Goal: Book appointment/travel/reservation

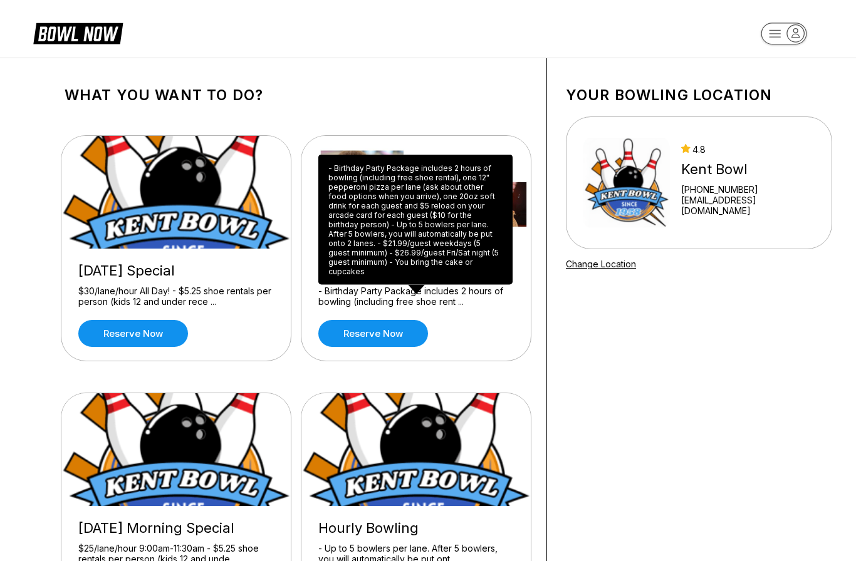
click at [385, 284] on html "What you want to do? [DATE] Special $30/lane/hour All Day! - $5.25 shoe rentals…" at bounding box center [428, 488] width 856 height 977
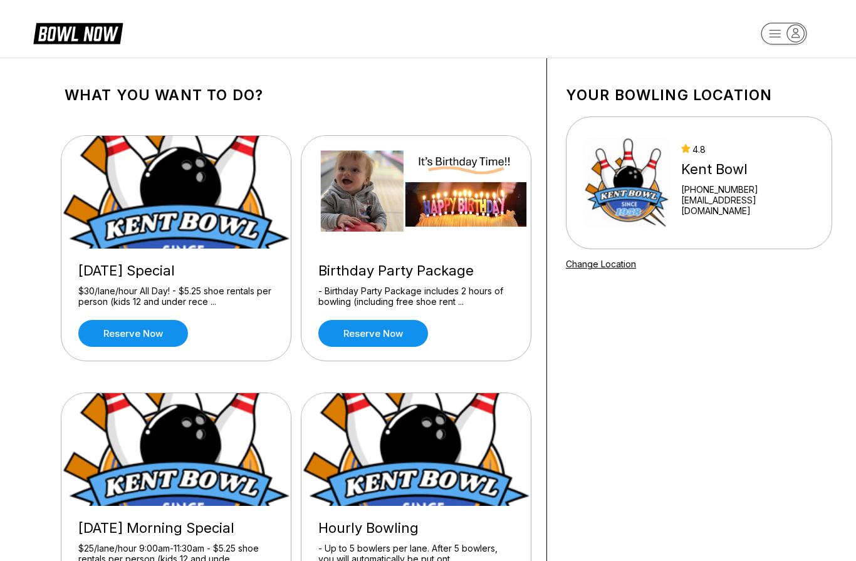
click at [387, 287] on div "- Birthday Party Package includes 2 hours of bowling (including free shoe rent …" at bounding box center [415, 297] width 195 height 22
click at [377, 333] on link "Reserve now" at bounding box center [373, 333] width 110 height 27
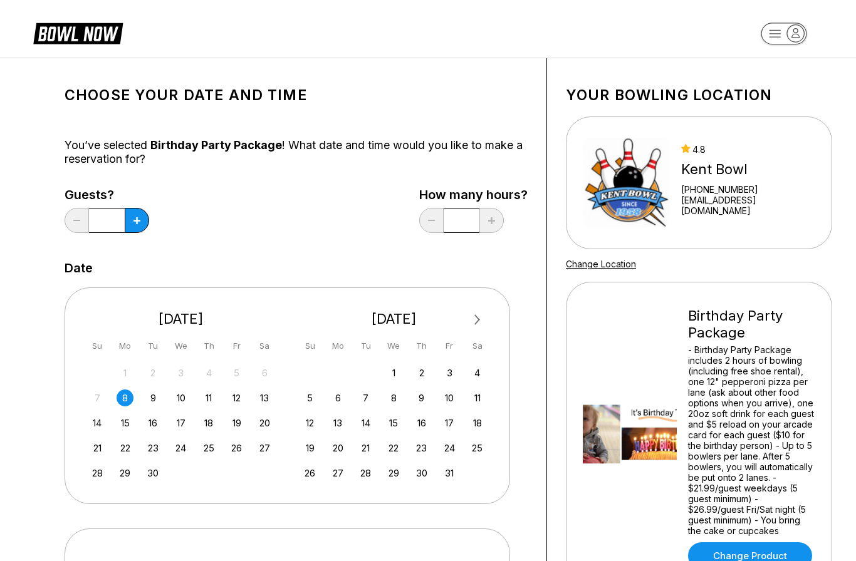
click at [123, 397] on div "8" at bounding box center [125, 398] width 17 height 17
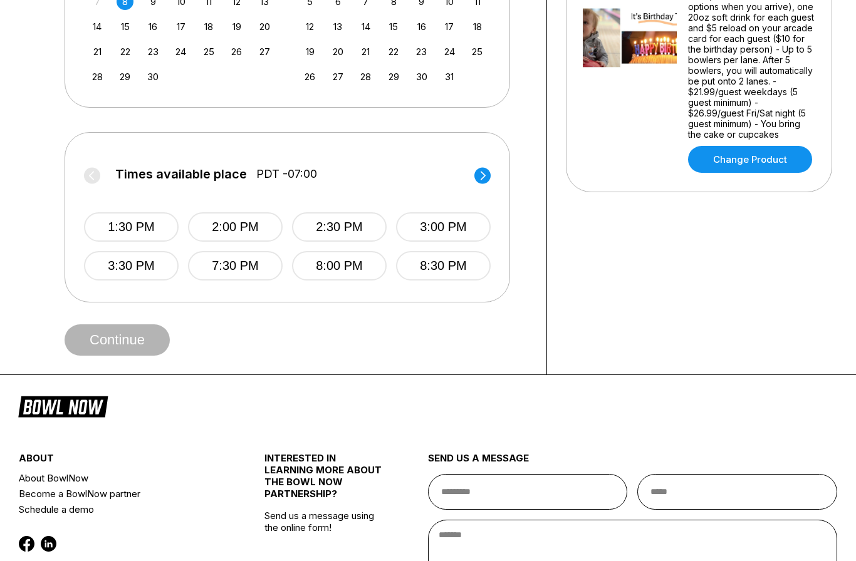
scroll to position [398, 0]
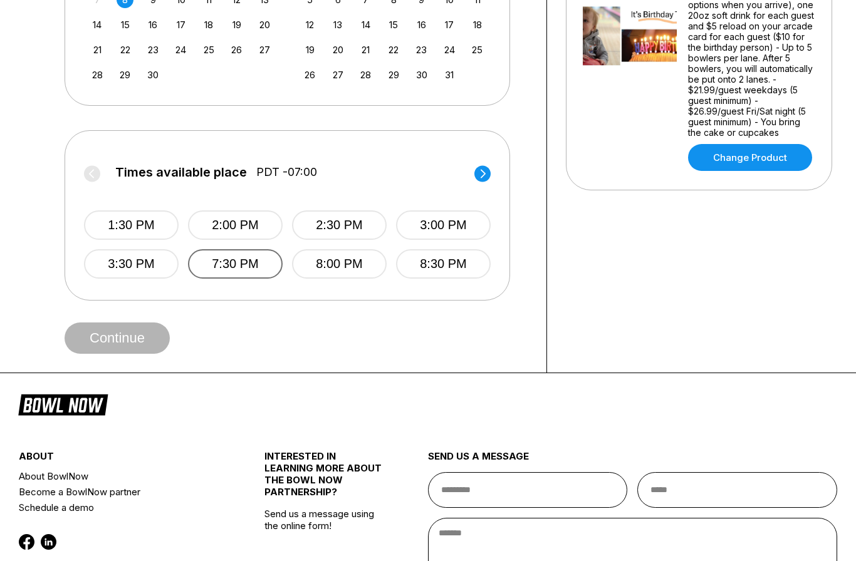
click at [237, 259] on button "7:30 PM" at bounding box center [235, 263] width 95 height 29
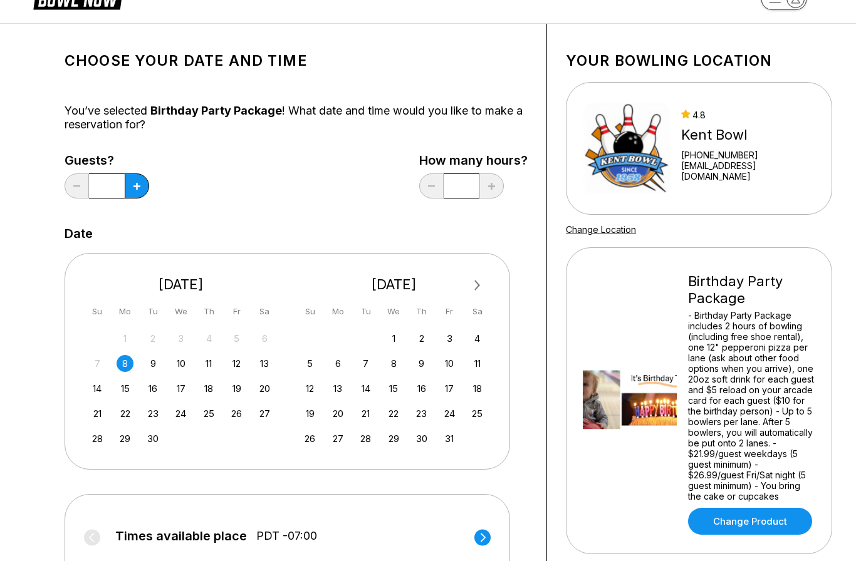
scroll to position [0, 0]
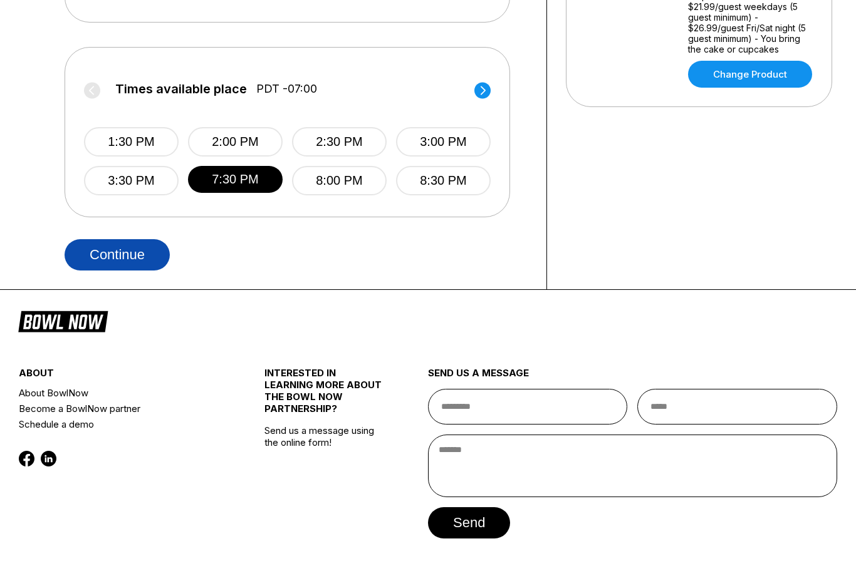
click at [121, 261] on button "Continue" at bounding box center [117, 254] width 105 height 31
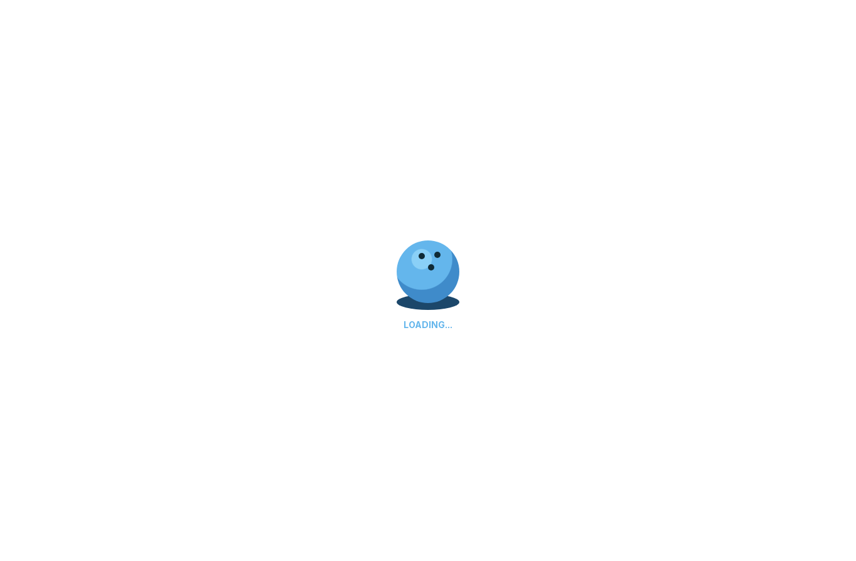
select select "**"
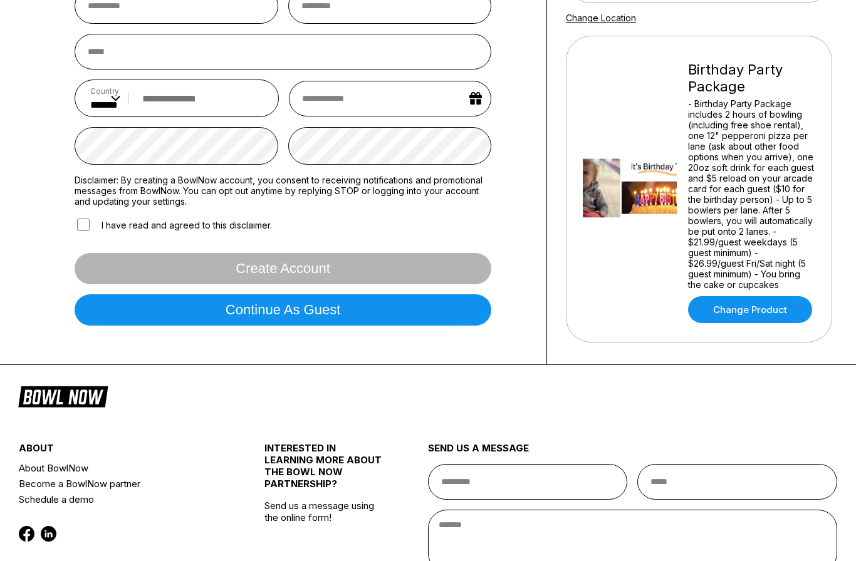
scroll to position [246, 0]
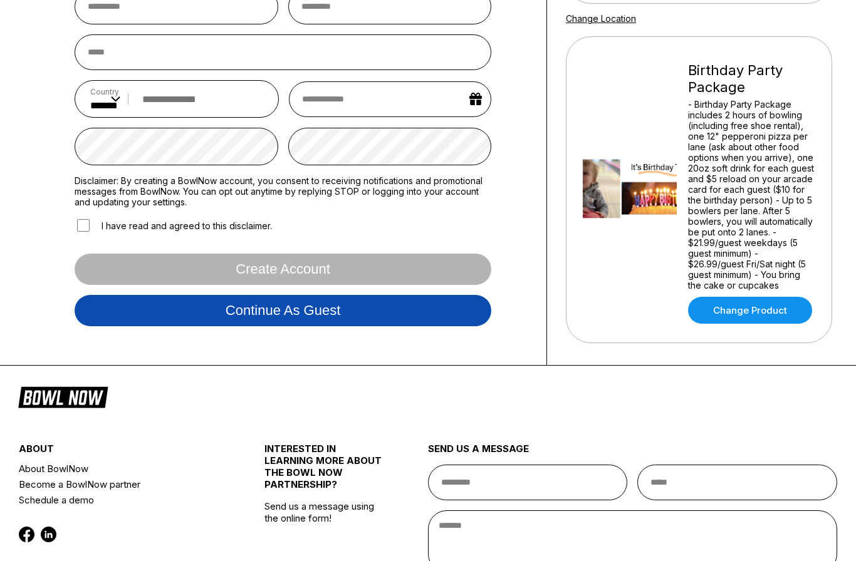
click at [131, 326] on button "Continue as guest" at bounding box center [283, 310] width 417 height 31
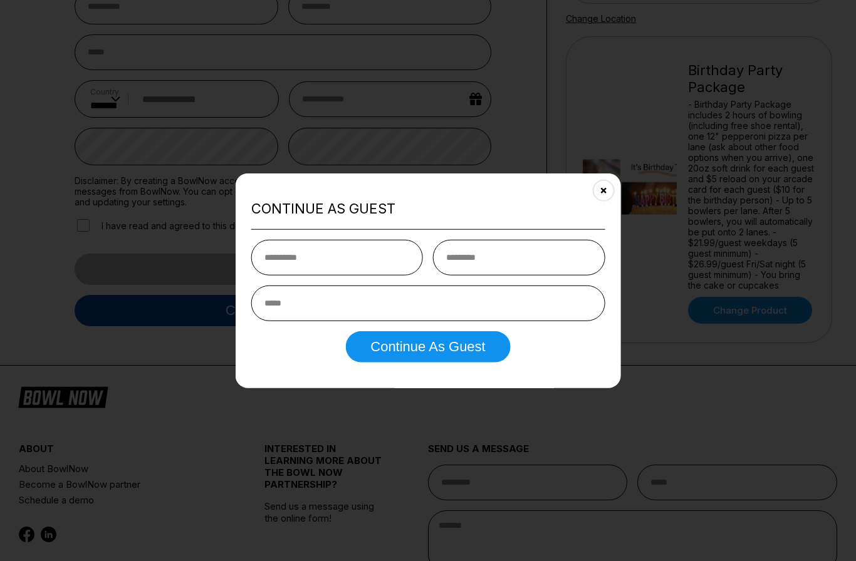
scroll to position [245, 0]
click at [604, 206] on button "Close" at bounding box center [603, 190] width 31 height 31
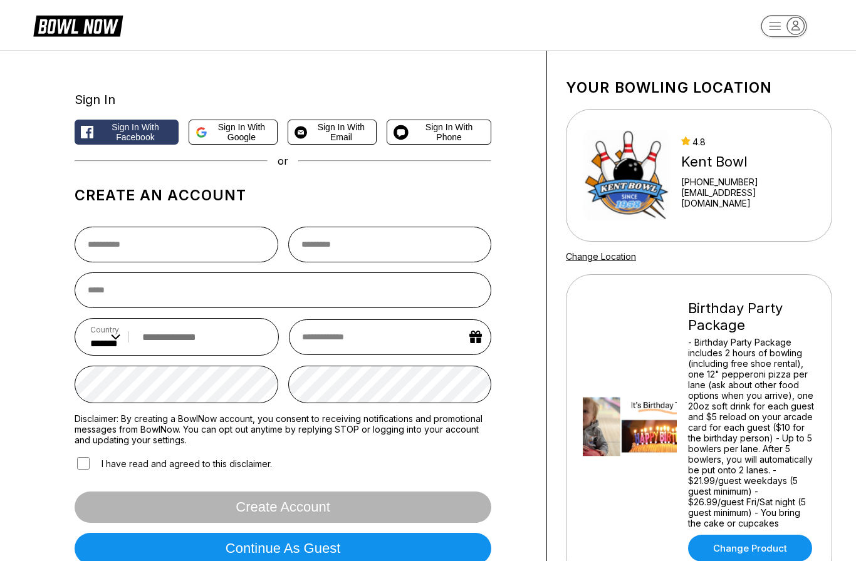
scroll to position [0, 0]
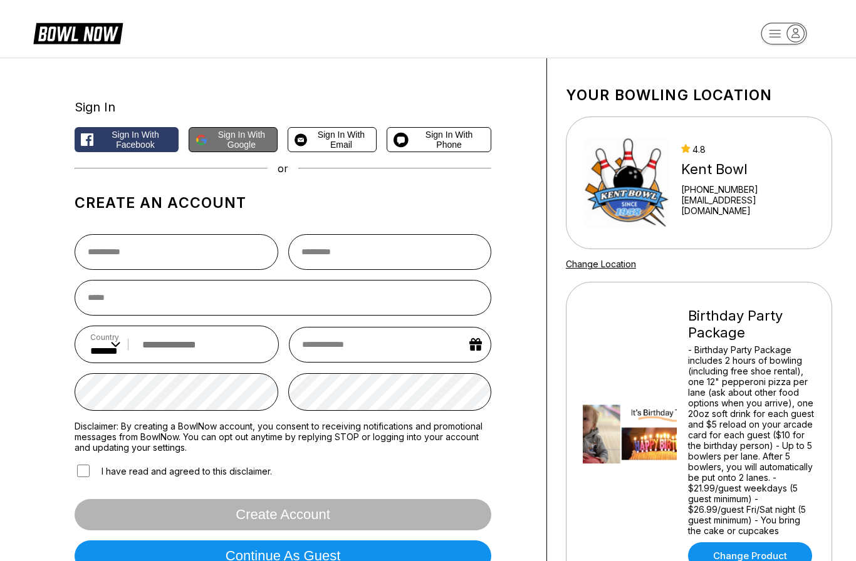
click at [251, 136] on span "Sign in with Google" at bounding box center [241, 140] width 59 height 20
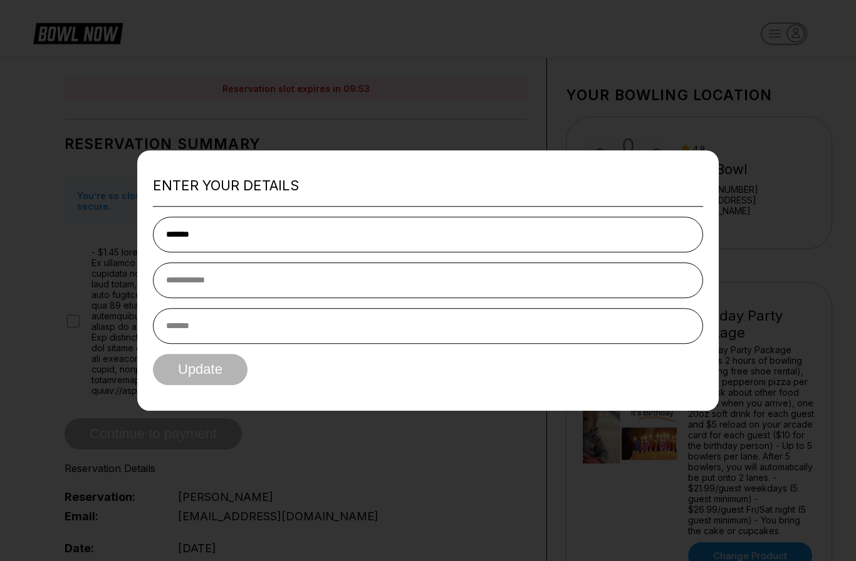
type input "*******"
type input "**********"
click at [201, 365] on button "Update" at bounding box center [200, 369] width 95 height 31
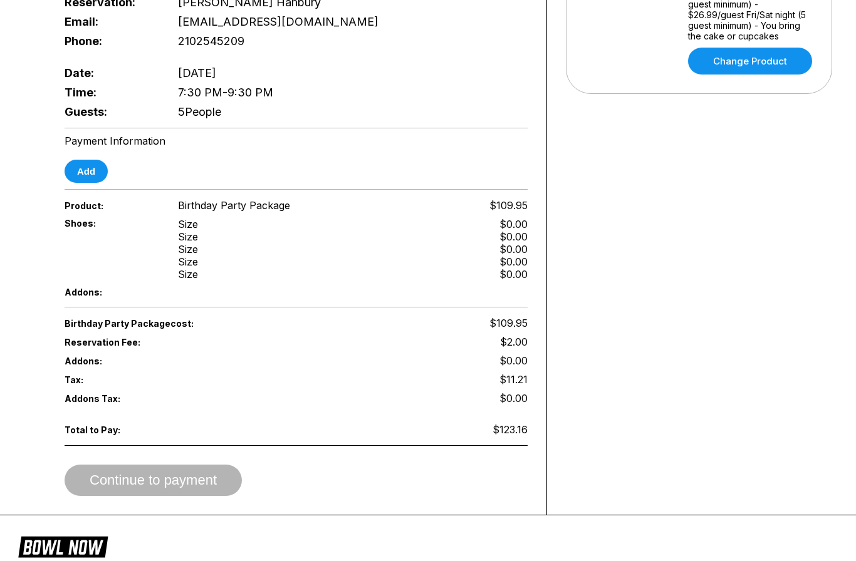
scroll to position [343, 0]
